Goal: Complete application form: Complete application form

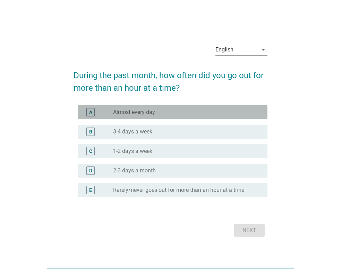
click at [165, 112] on div "radio_button_unchecked Almost every day" at bounding box center [184, 112] width 143 height 7
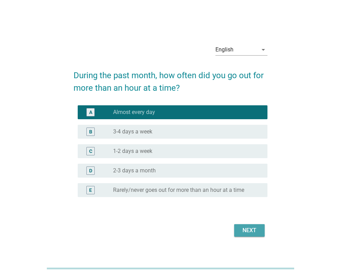
click at [239, 230] on button "Next" at bounding box center [249, 230] width 31 height 13
click at [259, 49] on div "arrow_drop_down" at bounding box center [263, 50] width 10 height 8
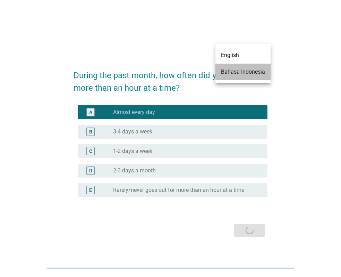
click at [247, 71] on div "Bahasa Indonesia" at bounding box center [243, 72] width 44 height 8
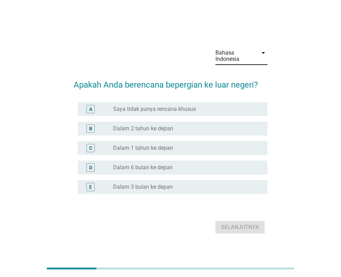
click at [196, 105] on div "radio_button_unchecked Saya tidak punya rencana khusus" at bounding box center [187, 109] width 149 height 8
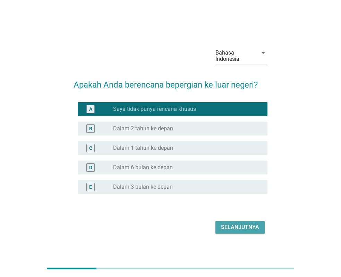
click at [236, 226] on div "Selanjutnya" at bounding box center [240, 227] width 38 height 8
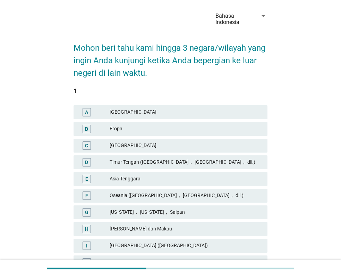
scroll to position [40, 0]
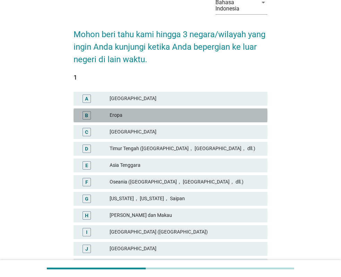
click at [163, 113] on div "Eropa" at bounding box center [186, 115] width 152 height 8
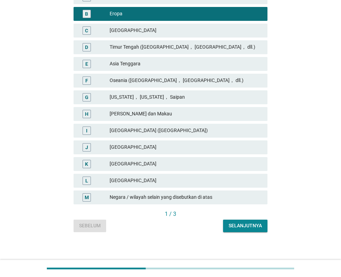
scroll to position [144, 0]
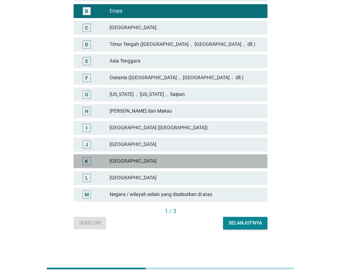
click at [148, 167] on div "K [GEOGRAPHIC_DATA]" at bounding box center [171, 161] width 194 height 14
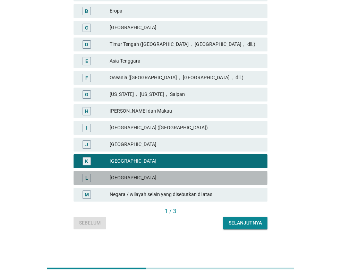
click at [152, 175] on div "[GEOGRAPHIC_DATA]" at bounding box center [186, 178] width 152 height 8
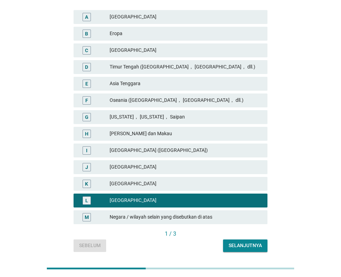
scroll to position [109, 0]
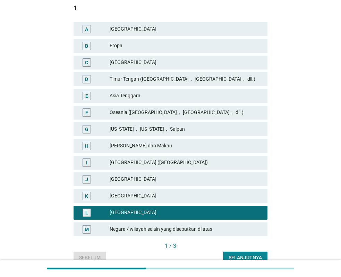
click at [144, 190] on div "K [GEOGRAPHIC_DATA]" at bounding box center [171, 196] width 194 height 14
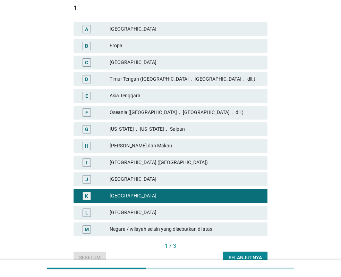
scroll to position [144, 0]
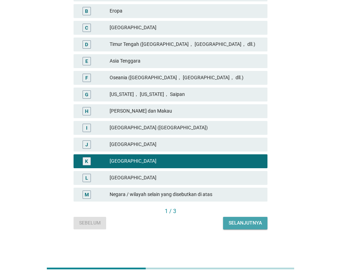
click at [246, 226] on div "Selanjutnya" at bounding box center [245, 222] width 33 height 7
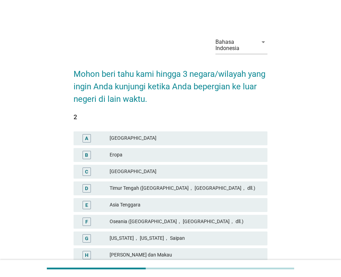
click at [246, 226] on span "1 A Amerika Utara B Eropa C India D [GEOGRAPHIC_DATA] ([GEOGRAPHIC_DATA]， [GEOG…" at bounding box center [171, 232] width 194 height 237
click at [167, 155] on div "Eropa" at bounding box center [186, 155] width 152 height 8
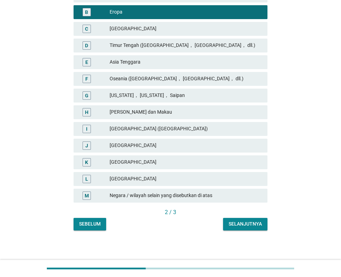
scroll to position [144, 0]
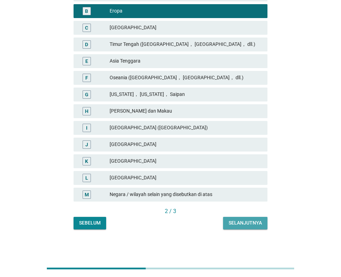
click at [240, 222] on div "Selanjutnya" at bounding box center [245, 222] width 33 height 7
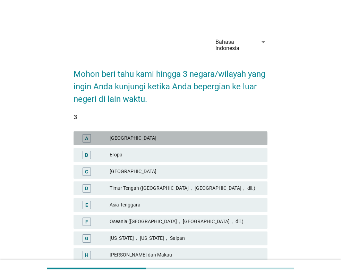
click at [190, 139] on div "[GEOGRAPHIC_DATA]" at bounding box center [186, 138] width 152 height 8
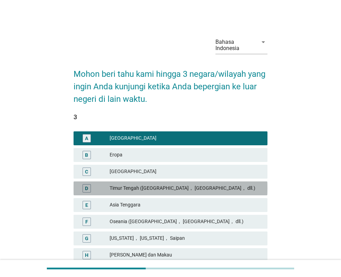
click at [203, 188] on div "Timur Tengah ([GEOGRAPHIC_DATA]， [GEOGRAPHIC_DATA]， dll.)" at bounding box center [186, 188] width 152 height 8
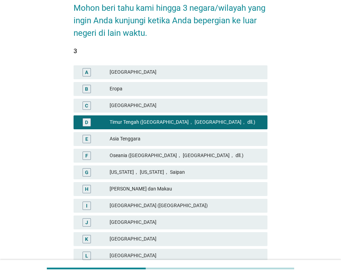
scroll to position [144, 0]
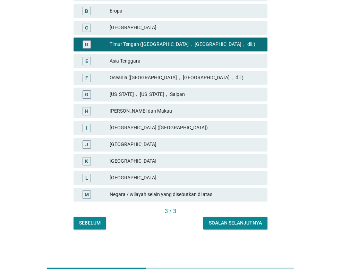
click at [227, 226] on div "Soalan selanjutnya" at bounding box center [235, 222] width 53 height 7
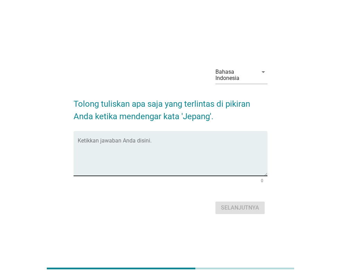
click at [217, 160] on textarea "Ketikkan jawaban Anda disini." at bounding box center [173, 157] width 190 height 36
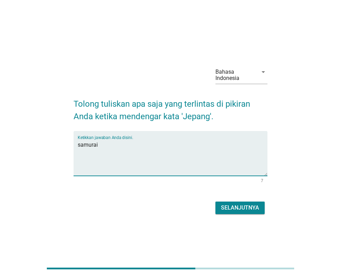
type textarea "samurai"
click at [262, 214] on div "Selanjutnya" at bounding box center [171, 207] width 194 height 17
click at [260, 211] on button "Selanjutnya" at bounding box center [240, 207] width 49 height 13
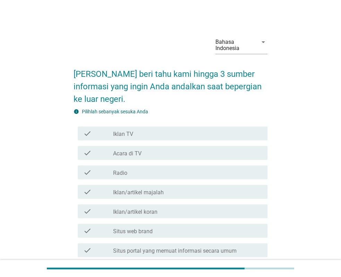
click at [160, 131] on div "check_box_outline_blank Iklan TV" at bounding box center [187, 133] width 149 height 8
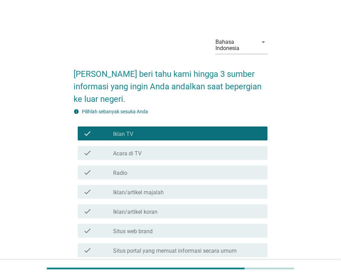
click at [162, 150] on div "check_box_outline_blank Acara di TV" at bounding box center [187, 153] width 149 height 8
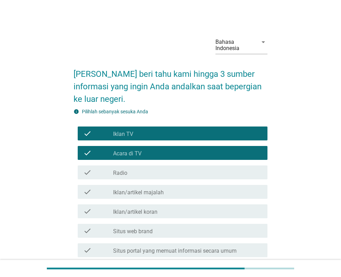
click at [162, 167] on div "check check_box_outline_blank Radio" at bounding box center [173, 172] width 190 height 14
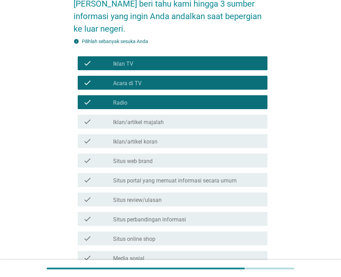
scroll to position [208, 0]
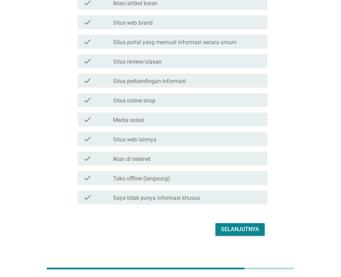
click at [242, 227] on div "Selanjutnya" at bounding box center [240, 229] width 38 height 8
